Goal: Task Accomplishment & Management: Complete application form

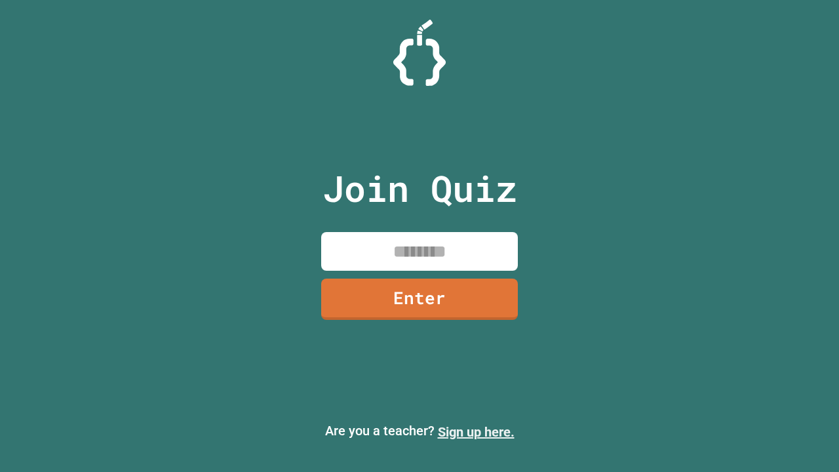
click at [476, 432] on link "Sign up here." at bounding box center [476, 432] width 77 height 16
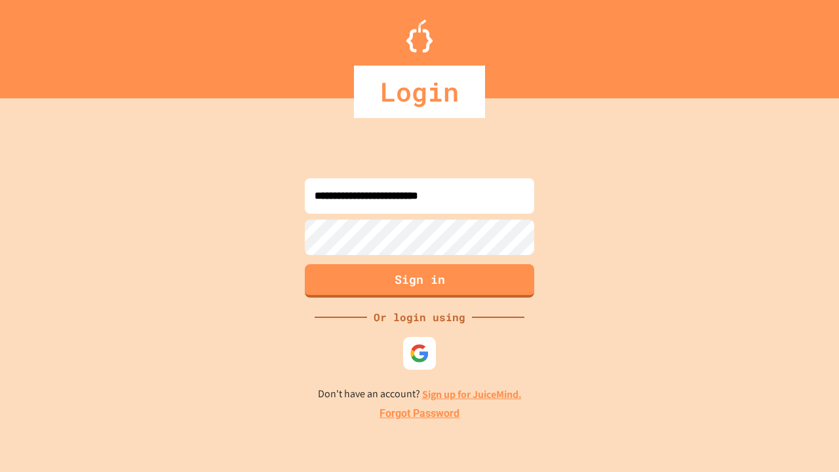
type input "**********"
